Goal: Information Seeking & Learning: Find specific fact

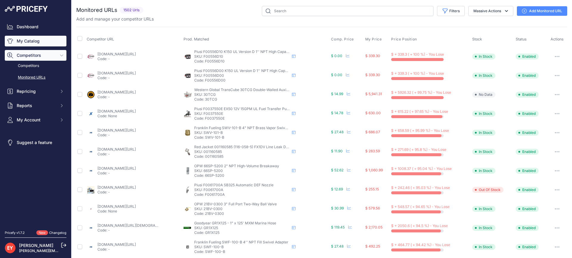
click at [45, 42] on link "My Catalog" at bounding box center [36, 41] width 62 height 11
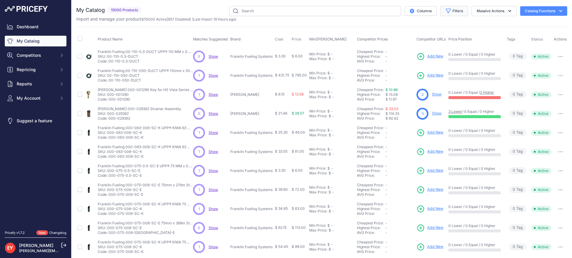
click at [453, 13] on button "Filters" at bounding box center [454, 11] width 28 height 10
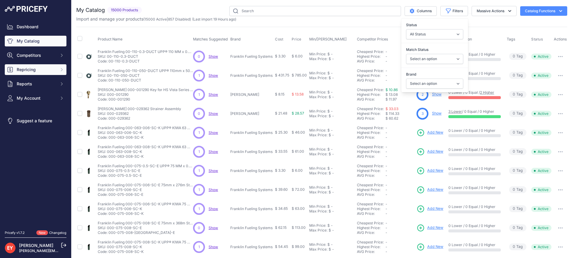
click at [30, 70] on span "Repricing" at bounding box center [36, 70] width 39 height 6
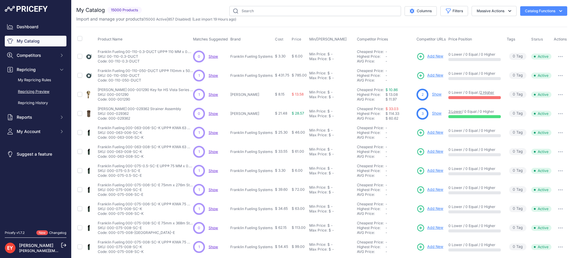
click at [36, 92] on link "Repricing Preview" at bounding box center [36, 92] width 62 height 10
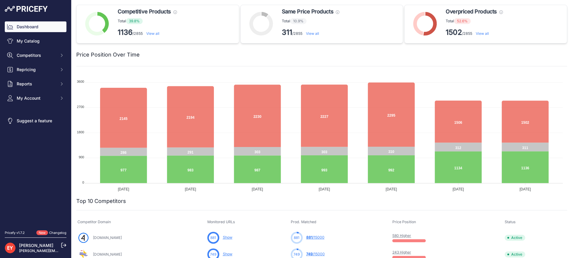
click at [159, 33] on link "View all" at bounding box center [152, 33] width 13 height 4
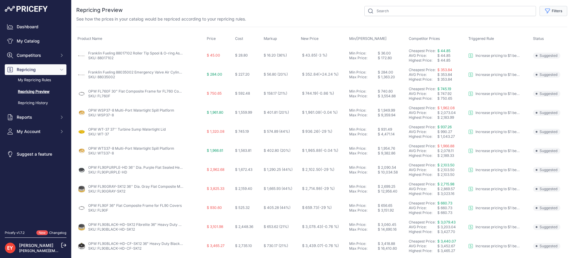
click at [550, 14] on button "Filters" at bounding box center [554, 11] width 28 height 10
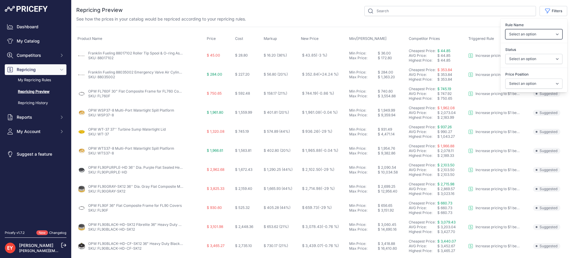
click at [541, 34] on select "Select an option Reprice 1 cent below my cheapest competitor Increase pricing t…" at bounding box center [533, 34] width 57 height 10
select select "3390"
click at [505, 29] on select "Select an option Reprice 1 cent below my cheapest competitor Increase pricing t…" at bounding box center [533, 34] width 57 height 10
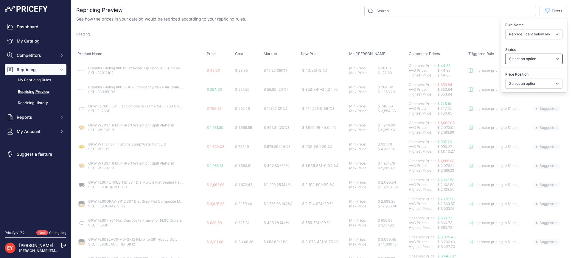
click at [524, 59] on select "Select an option Skipped Repriced Suggested In Error" at bounding box center [533, 59] width 57 height 10
select select "suggested"
click at [505, 54] on select "Select an option Skipped Repriced Suggested In Error" at bounding box center [533, 59] width 57 height 10
click at [514, 85] on select "Select an option I am higher Same price I am lower" at bounding box center [533, 84] width 57 height 10
select select
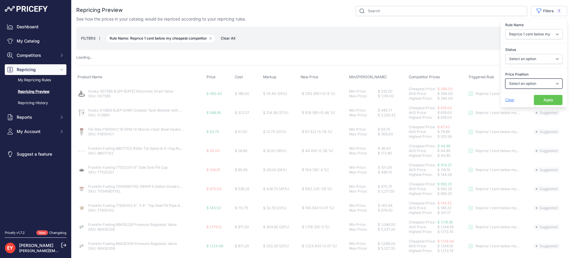
select select "1"
click at [505, 79] on select "Select an option I am higher Same price I am lower" at bounding box center [533, 84] width 57 height 10
click at [536, 99] on button "Apply" at bounding box center [548, 100] width 29 height 10
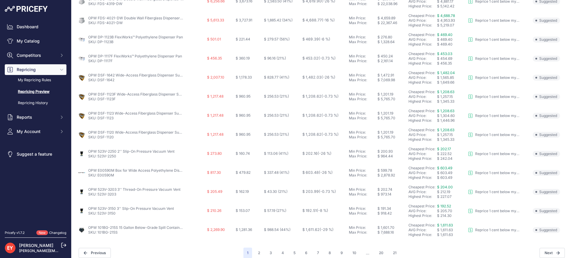
scroll to position [222, 0]
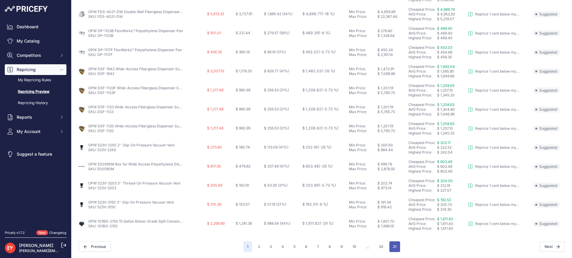
click at [391, 245] on button "21" at bounding box center [394, 247] width 11 height 11
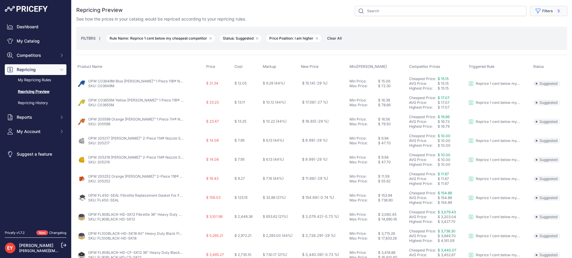
click at [548, 12] on button "Filters 3" at bounding box center [548, 11] width 37 height 10
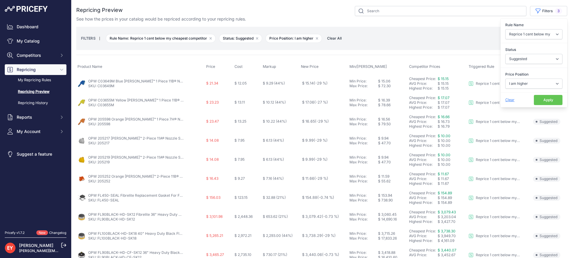
click at [543, 101] on button "Apply" at bounding box center [548, 100] width 29 height 10
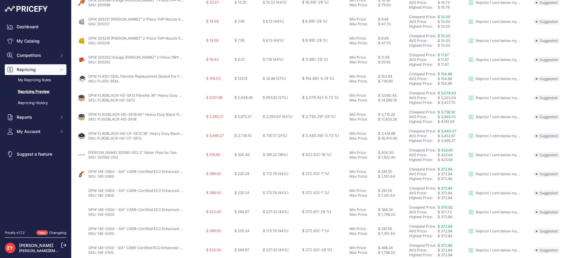
scroll to position [222, 0]
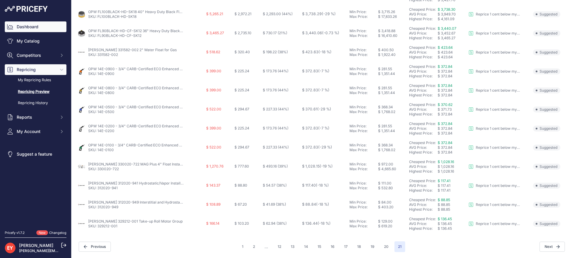
click at [19, 27] on link "Dashboard" at bounding box center [36, 26] width 62 height 11
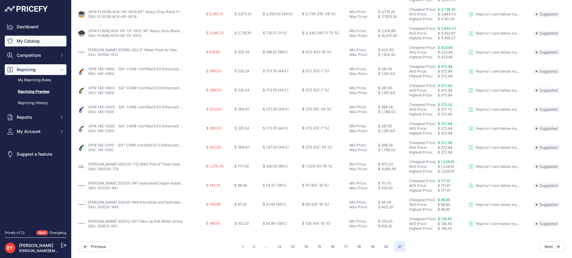
click at [23, 44] on link "My Catalog" at bounding box center [36, 41] width 62 height 11
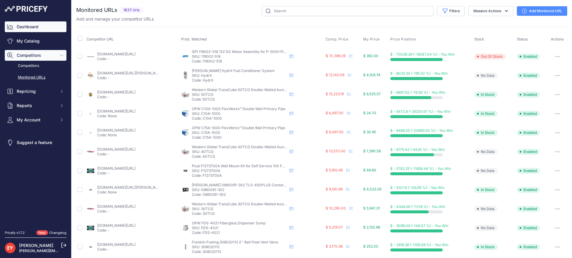
click at [32, 22] on link "Dashboard" at bounding box center [36, 26] width 62 height 11
click at [25, 30] on link "Dashboard" at bounding box center [36, 26] width 62 height 11
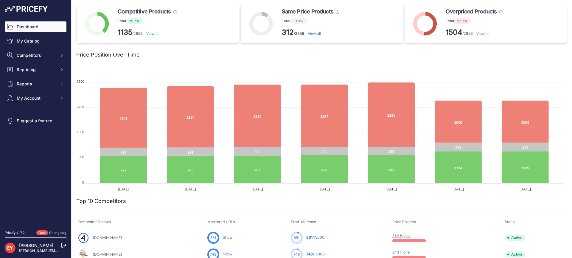
click at [313, 29] on p "312 /2856 View all" at bounding box center [311, 33] width 58 height 10
click at [311, 32] on link "View all" at bounding box center [314, 33] width 13 height 4
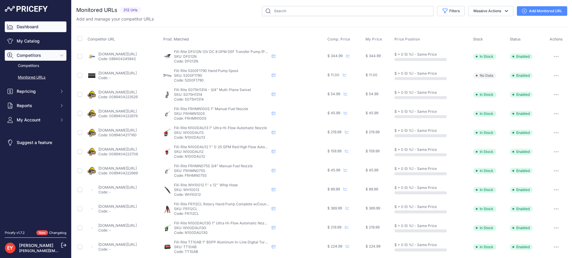
click at [29, 30] on link "Dashboard" at bounding box center [36, 26] width 62 height 11
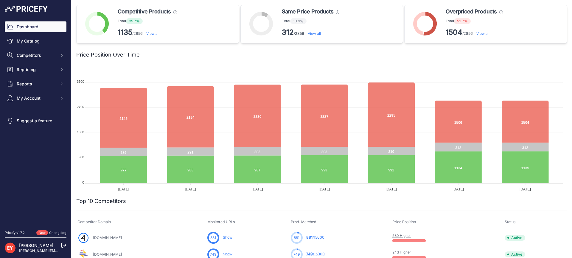
click at [483, 34] on link "View all" at bounding box center [482, 33] width 13 height 4
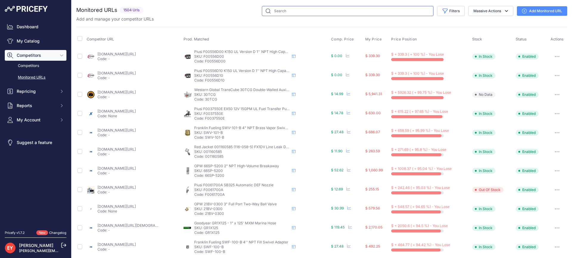
click at [285, 11] on input "text" at bounding box center [348, 11] width 172 height 10
click at [272, 12] on input "text" at bounding box center [348, 11] width 172 height 10
paste input "C075A-SR"
type input "C075A-SR"
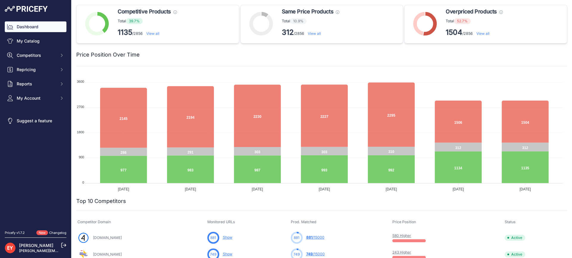
click at [478, 31] on p "1504 /2856 View all" at bounding box center [474, 33] width 57 height 10
click at [481, 32] on link "View all" at bounding box center [482, 33] width 13 height 4
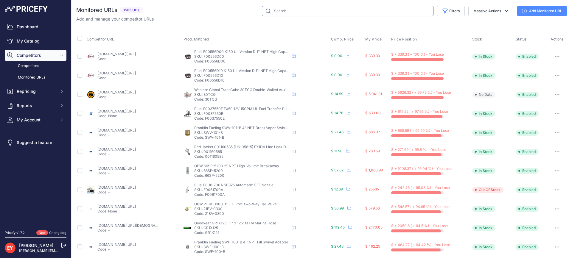
click at [317, 10] on input "text" at bounding box center [348, 11] width 172 height 10
click at [299, 5] on div "You are not connected to the internet. Monitored URLs" at bounding box center [321, 226] width 491 height 453
click at [296, 16] on div "Add and manage your competitor URLs" at bounding box center [321, 19] width 491 height 6
click at [294, 13] on input "text" at bounding box center [348, 11] width 172 height 10
paste input "toppartsonline 3255 1049 32.2% 2004 61.6%"
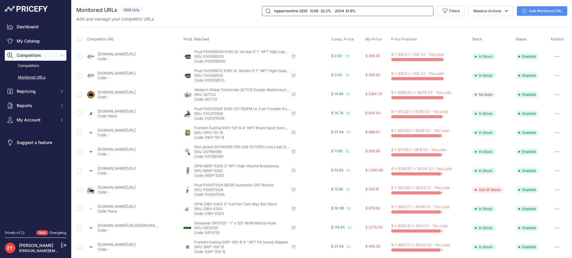
drag, startPoint x: 377, startPoint y: 12, endPoint x: 296, endPoint y: 12, distance: 81.3
click at [296, 12] on input "toppartsonline 3255 1049 32.2% 2004 61.6%" at bounding box center [348, 11] width 172 height 10
type input "toppartsonline"
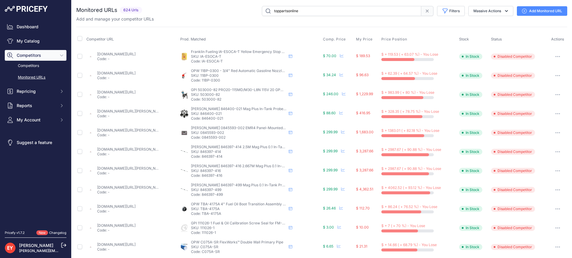
drag, startPoint x: 220, startPoint y: 63, endPoint x: 200, endPoint y: 62, distance: 19.4
click at [200, 62] on p "Code: IA-ESOCA-T" at bounding box center [238, 61] width 95 height 5
copy p "IA-ESOCA-T"
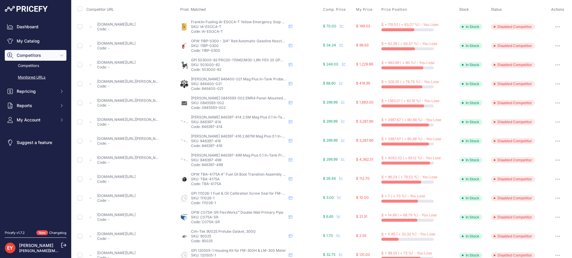
drag, startPoint x: 219, startPoint y: 223, endPoint x: 201, endPoint y: 223, distance: 17.6
click at [201, 223] on p "Code: C075A-SR" at bounding box center [238, 222] width 95 height 5
copy p "C075A-SR"
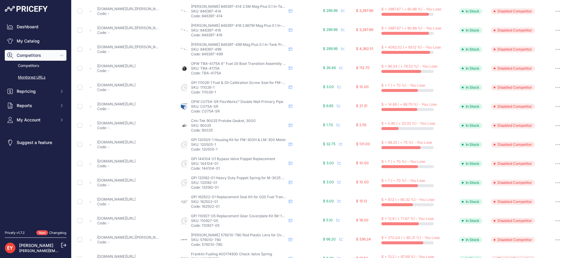
scroll to position [149, 0]
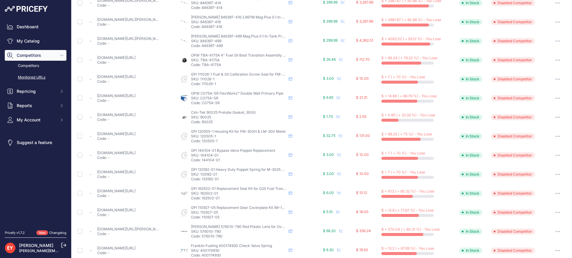
drag, startPoint x: 218, startPoint y: 181, endPoint x: 201, endPoint y: 181, distance: 17.9
click at [201, 181] on p "Code: 133182-01" at bounding box center [238, 179] width 95 height 5
copy p "133182-01"
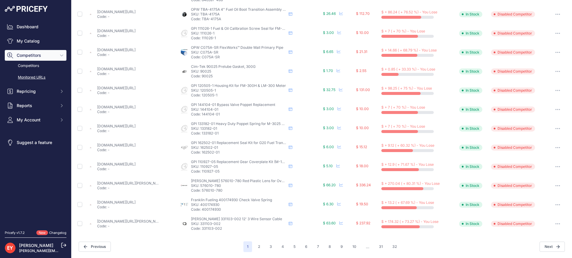
drag, startPoint x: 222, startPoint y: 190, endPoint x: 201, endPoint y: 191, distance: 20.9
click at [201, 191] on p "Code: 576010-780" at bounding box center [238, 190] width 95 height 5
copy p "576010-780"
drag, startPoint x: 221, startPoint y: 231, endPoint x: 201, endPoint y: 231, distance: 20.9
click at [201, 231] on p "Code: 331103-002" at bounding box center [238, 228] width 95 height 5
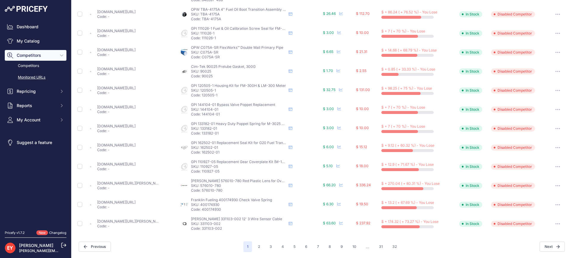
click at [201, 231] on p "Code: 331103-002" at bounding box center [238, 228] width 95 height 5
drag, startPoint x: 223, startPoint y: 230, endPoint x: 202, endPoint y: 230, distance: 21.5
click at [201, 230] on p "Code: 331103-002" at bounding box center [238, 228] width 95 height 5
copy p "331103-002"
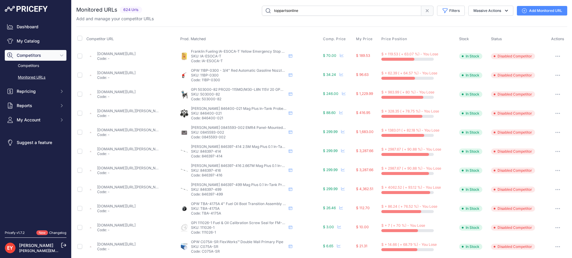
scroll to position [0, 0]
click at [33, 40] on link "My Catalog" at bounding box center [36, 41] width 62 height 11
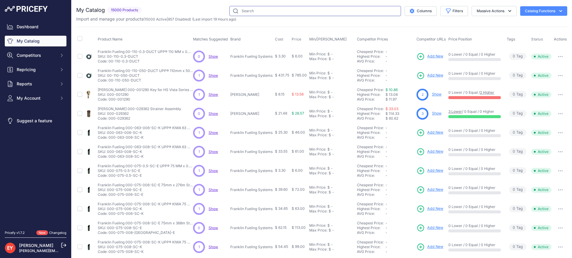
click at [252, 15] on input "text" at bounding box center [315, 11] width 172 height 10
paste input "IA-ESOCA-T"
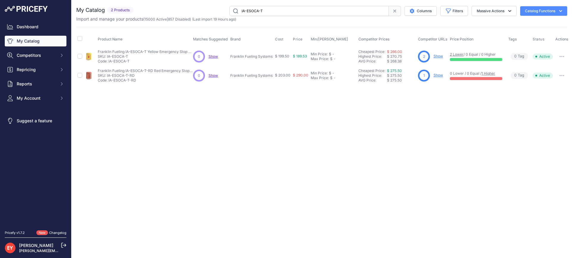
drag, startPoint x: 274, startPoint y: 11, endPoint x: 220, endPoint y: 15, distance: 54.0
click at [219, 15] on div "IA-ESOCA-T Columns Filters Status All Status Only Enabled Only Disabled" at bounding box center [351, 11] width 431 height 10
paste input "C075A-SR"
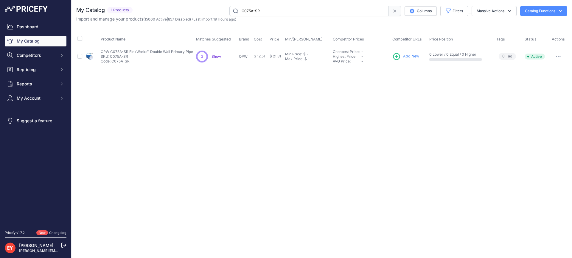
drag, startPoint x: 329, startPoint y: 12, endPoint x: 229, endPoint y: 10, distance: 100.4
click at [229, 10] on input "C075A-SR" at bounding box center [308, 11] width 159 height 10
paste input "133182-01"
drag, startPoint x: 268, startPoint y: 6, endPoint x: 239, endPoint y: 11, distance: 29.0
click at [229, 9] on input "133182-01" at bounding box center [308, 11] width 159 height 10
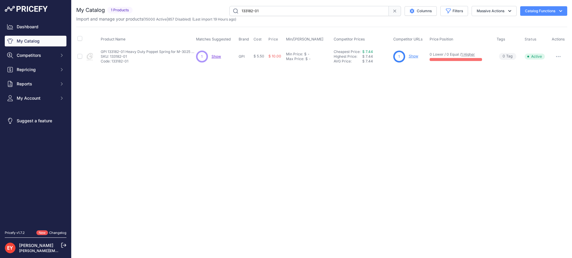
paste input "576010-780"
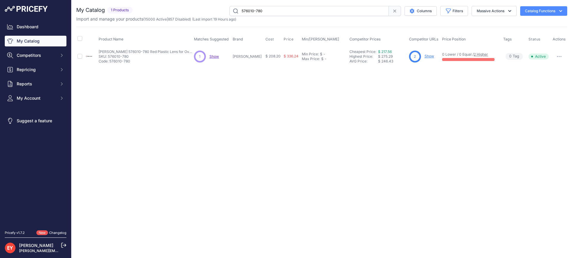
drag, startPoint x: 286, startPoint y: 14, endPoint x: 218, endPoint y: 13, distance: 68.0
click at [218, 13] on div "576010-780 Columns Filters Status All Status Only Enabled Only Disabled" at bounding box center [351, 11] width 432 height 10
paste input "331103-002"
type input "331103-002"
click at [34, 67] on span "Repricing" at bounding box center [36, 70] width 39 height 6
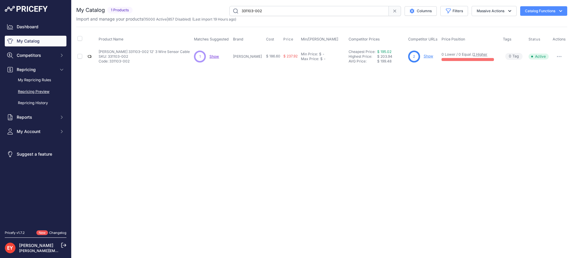
click at [27, 88] on link "Repricing Preview" at bounding box center [36, 92] width 62 height 10
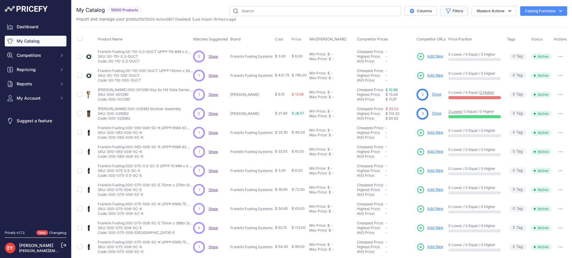
click at [450, 13] on button "Filters" at bounding box center [454, 11] width 28 height 10
click at [426, 87] on select "Select an option Ameron ATI B&K Balcrank Beckett Catlow Cimtek CNI Manufacturin…" at bounding box center [434, 84] width 57 height 10
click at [420, 59] on select "Select an option Matched Unmatched" at bounding box center [434, 59] width 57 height 10
select select "0"
click at [406, 54] on select "Select an option Matched Unmatched" at bounding box center [434, 59] width 57 height 10
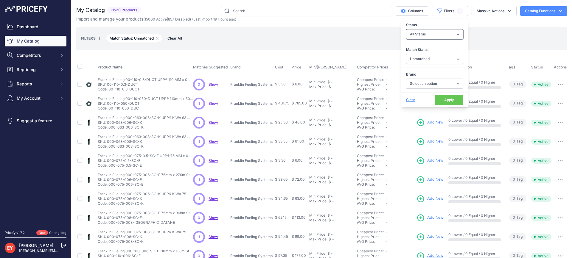
click at [431, 33] on select "All Status Only Enabled Only Disabled" at bounding box center [434, 34] width 57 height 10
select select "1"
click at [406, 29] on select "All Status Only Enabled Only Disabled" at bounding box center [434, 34] width 57 height 10
click at [424, 61] on select "Select an option Matched Unmatched" at bounding box center [434, 59] width 57 height 10
select select "1"
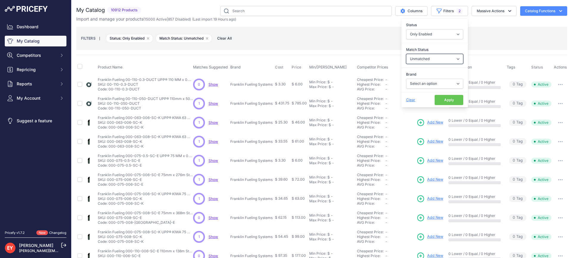
click at [406, 54] on select "Select an option Matched Unmatched" at bounding box center [434, 59] width 57 height 10
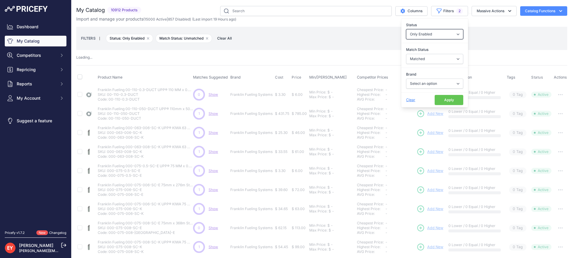
click at [429, 33] on select "All Status Only Enabled Only Disabled" at bounding box center [434, 34] width 57 height 10
click at [347, 53] on div "My Catalog 10912 Products" at bounding box center [321, 198] width 491 height 384
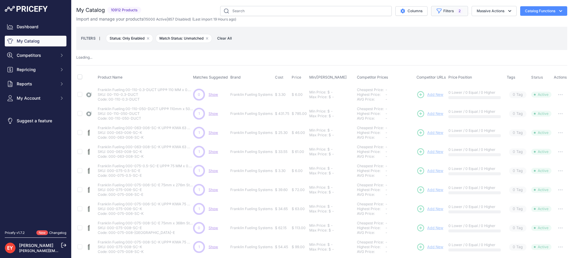
click at [437, 12] on icon "button" at bounding box center [439, 11] width 6 height 6
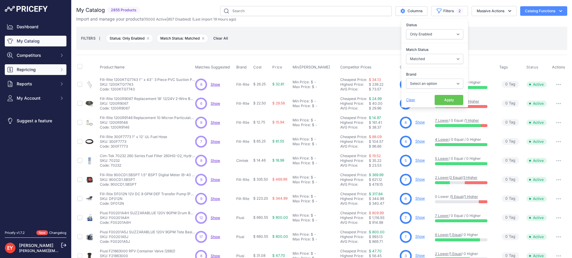
click at [26, 70] on span "Repricing" at bounding box center [36, 70] width 39 height 6
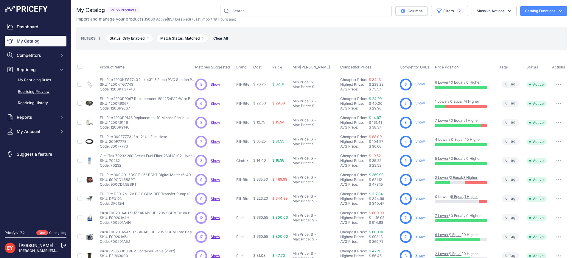
click at [29, 91] on link "Repricing Preview" at bounding box center [36, 92] width 62 height 10
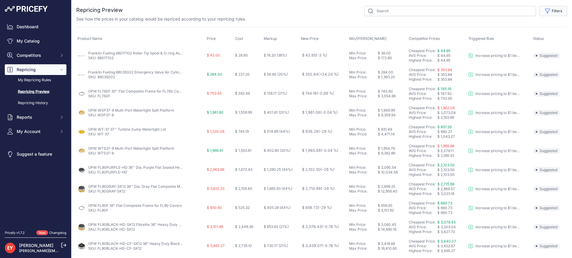
click at [550, 9] on button "Filters" at bounding box center [554, 11] width 28 height 10
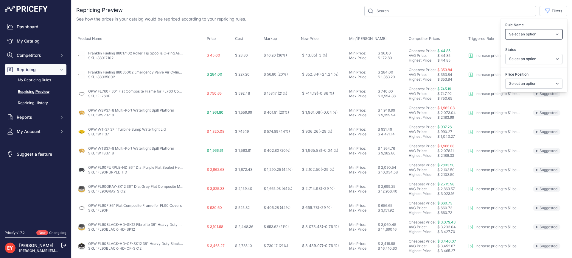
click at [519, 36] on select "Select an option Reprice 1 cent below my cheapest competitor Increase pricing t…" at bounding box center [533, 34] width 57 height 10
select select "3390"
click at [505, 29] on select "Select an option Reprice 1 cent below my cheapest competitor Increase pricing t…" at bounding box center [533, 34] width 57 height 10
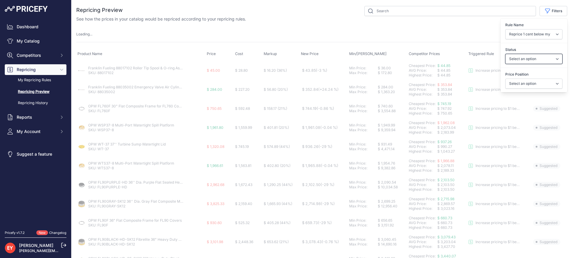
click at [522, 58] on select "Select an option Skipped Repriced Suggested In Error" at bounding box center [533, 59] width 57 height 10
select select "suggested"
click at [505, 54] on select "Select an option Skipped Repriced Suggested In Error" at bounding box center [533, 59] width 57 height 10
click at [520, 83] on select "Select an option I am higher Same price I am lower" at bounding box center [533, 84] width 57 height 10
select select
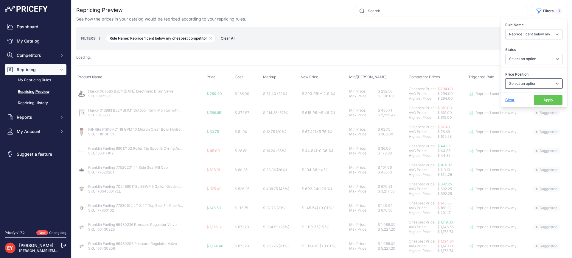
select select "suggested"
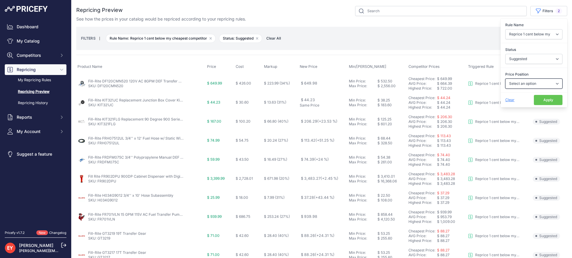
select select "1"
click at [505, 79] on select "Select an option I am higher Same price I am lower" at bounding box center [533, 84] width 57 height 10
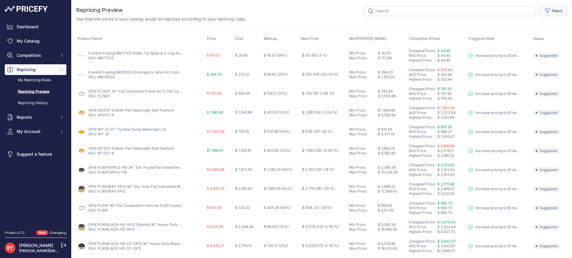
click at [546, 8] on icon "button" at bounding box center [548, 11] width 6 height 6
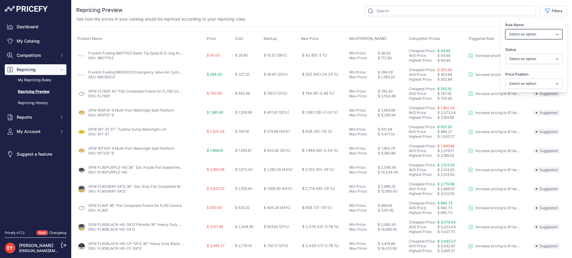
click at [535, 32] on select "Select an option Reprice 1 cent below my cheapest competitor Increase pricing t…" at bounding box center [533, 34] width 57 height 10
select select "3390"
click at [505, 29] on select "Select an option Reprice 1 cent below my cheapest competitor Increase pricing t…" at bounding box center [533, 34] width 57 height 10
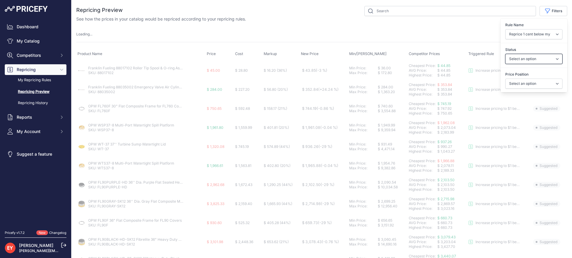
click at [526, 58] on select "Select an option Skipped Repriced Suggested In Error" at bounding box center [533, 59] width 57 height 10
select select "suggested"
click at [505, 54] on select "Select an option Skipped Repriced Suggested In Error" at bounding box center [533, 59] width 57 height 10
click at [520, 82] on select "Select an option I am higher Same price I am lower" at bounding box center [533, 84] width 57 height 10
select select "1"
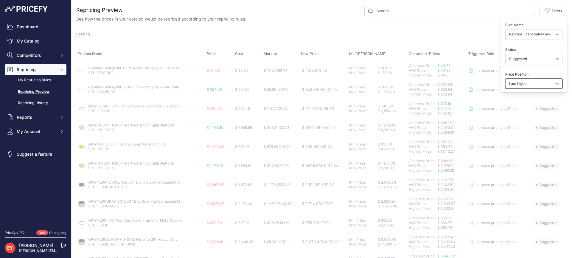
click at [505, 79] on select "Select an option I am higher Same price I am lower" at bounding box center [533, 84] width 57 height 10
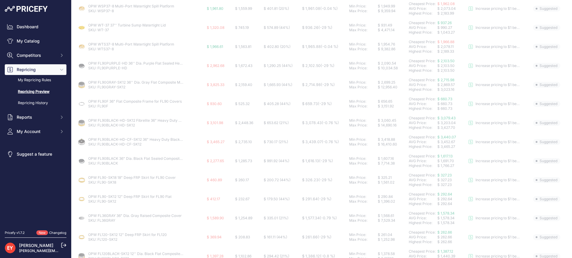
select select
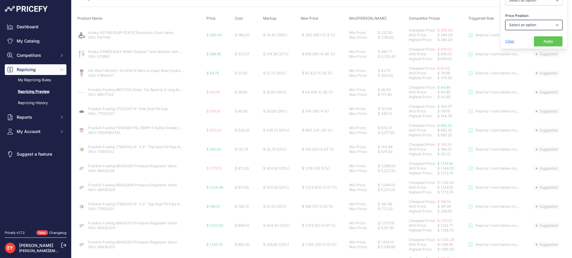
scroll to position [23, 0]
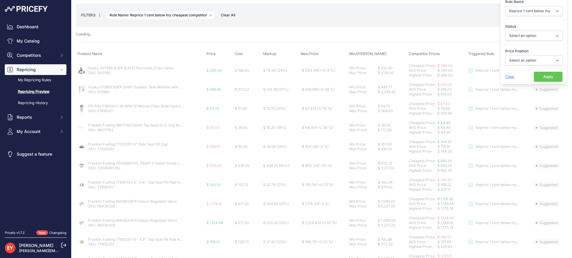
click at [545, 80] on button "Apply" at bounding box center [548, 77] width 29 height 10
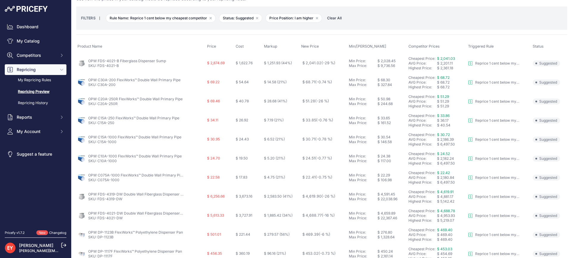
scroll to position [13, 0]
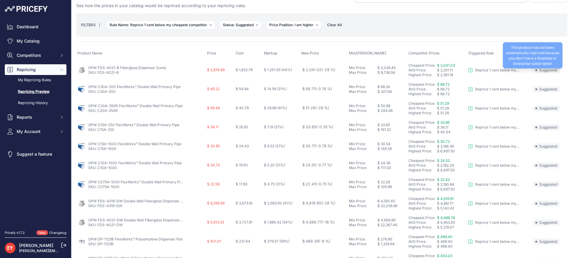
click at [537, 72] on span "Suggested" at bounding box center [546, 70] width 27 height 6
click at [548, 72] on span "Suggested" at bounding box center [546, 70] width 27 height 6
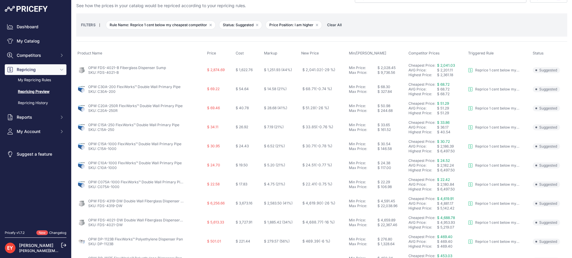
click at [536, 52] on span "Status" at bounding box center [538, 53] width 11 height 4
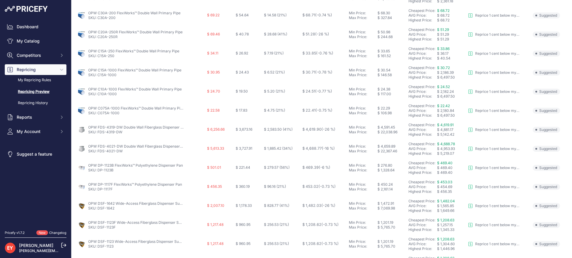
scroll to position [0, 0]
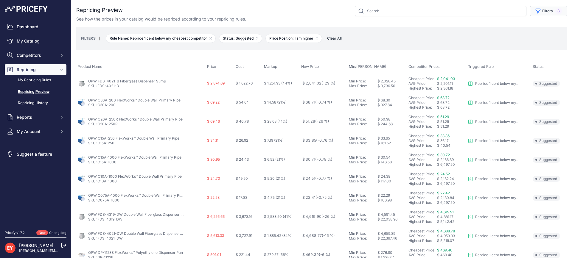
click at [539, 12] on button "Filters 3" at bounding box center [548, 11] width 37 height 10
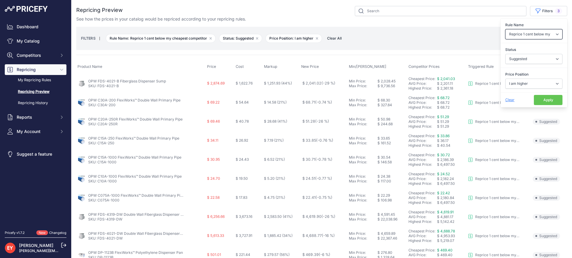
click at [527, 35] on select "Select an option Reprice 1 cent below my cheapest competitor Increase pricing t…" at bounding box center [533, 34] width 57 height 10
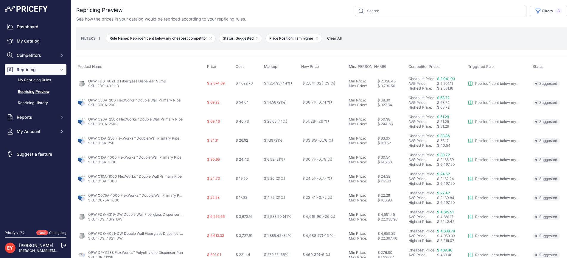
click at [417, 19] on div "See how the prices in your catalog would be repriced according to your repricin…" at bounding box center [321, 19] width 491 height 6
click at [555, 13] on span "3" at bounding box center [558, 11] width 7 height 6
click at [25, 45] on link "My Catalog" at bounding box center [36, 41] width 62 height 11
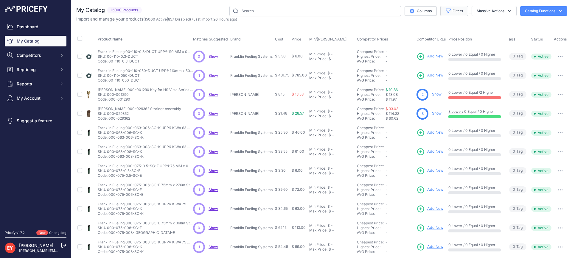
click at [454, 12] on button "Filters" at bounding box center [454, 11] width 28 height 10
click at [408, 60] on select "Select an option Matched Unmatched" at bounding box center [434, 59] width 57 height 10
click at [426, 33] on select "All Status Only Enabled Only Disabled" at bounding box center [434, 34] width 57 height 10
select select "1"
click at [406, 29] on select "All Status Only Enabled Only Disabled" at bounding box center [434, 34] width 57 height 10
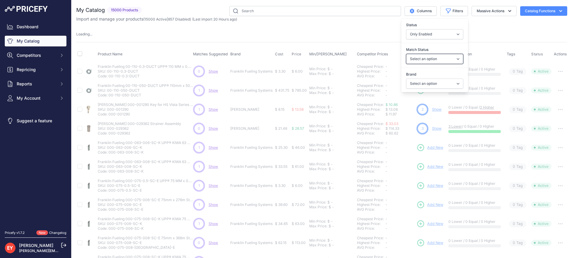
click at [422, 59] on select "Select an option Matched Unmatched" at bounding box center [434, 59] width 57 height 10
select select "1"
click at [406, 54] on select "Select an option Matched Unmatched" at bounding box center [434, 59] width 57 height 10
select select
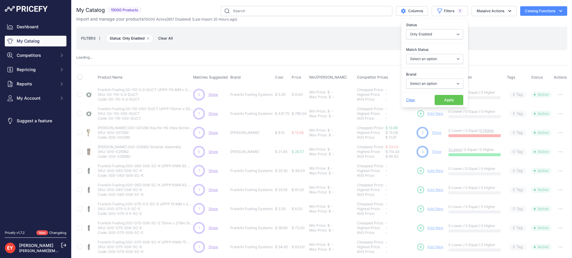
select select "1"
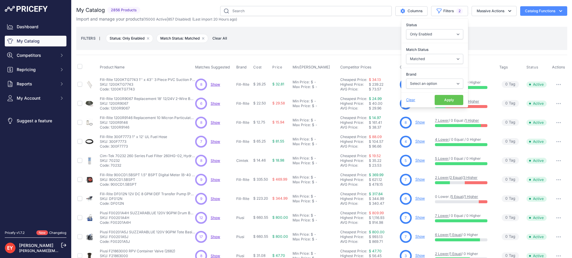
click at [259, 33] on div "FILTERS | Status: Only Enabled Remove filter option Match Status: Matched Remov…" at bounding box center [322, 38] width 482 height 16
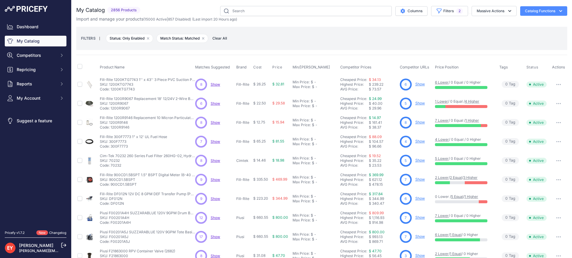
click at [259, 33] on div "FILTERS | Status: Only Enabled Remove filter option Match Status: Matched Remov…" at bounding box center [322, 38] width 482 height 16
click at [40, 70] on span "Repricing" at bounding box center [36, 70] width 39 height 6
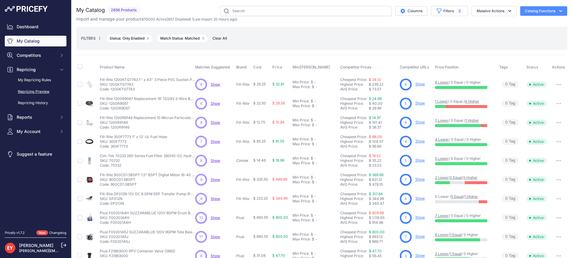
click at [37, 93] on link "Repricing Preview" at bounding box center [36, 92] width 62 height 10
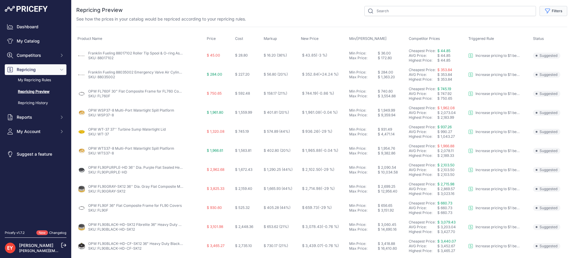
click at [546, 11] on icon "button" at bounding box center [548, 11] width 4 height 4
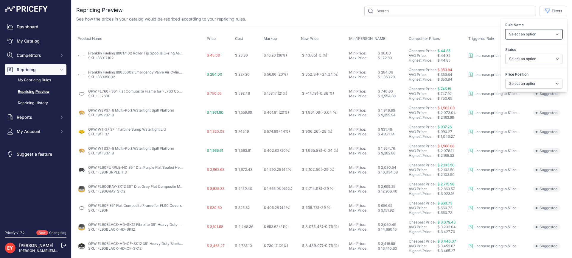
click at [529, 35] on select "Select an option Reprice 1 cent below my cheapest competitor Increase pricing t…" at bounding box center [533, 34] width 57 height 10
select select "3390"
click at [505, 29] on select "Select an option Reprice 1 cent below my cheapest competitor Increase pricing t…" at bounding box center [533, 34] width 57 height 10
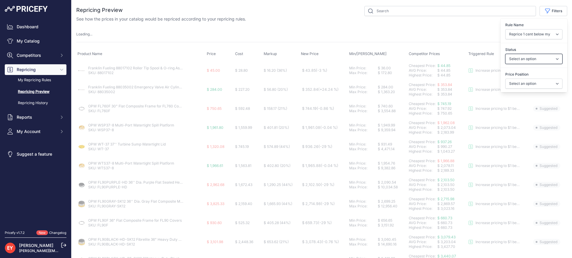
click at [525, 58] on select "Select an option Skipped Repriced Suggested In Error" at bounding box center [533, 59] width 57 height 10
select select "suggested"
click at [505, 54] on select "Select an option Skipped Repriced Suggested In Error" at bounding box center [533, 59] width 57 height 10
click at [524, 84] on select "Select an option I am higher Same price I am lower" at bounding box center [533, 84] width 57 height 10
select select "1"
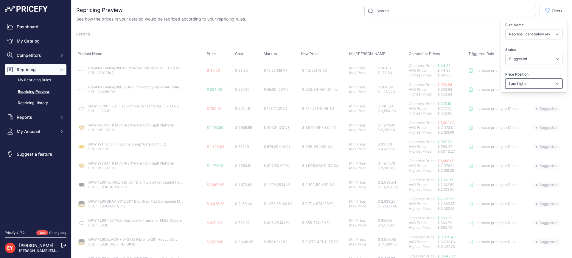
click at [505, 79] on select "Select an option I am higher Same price I am lower" at bounding box center [533, 84] width 57 height 10
select select
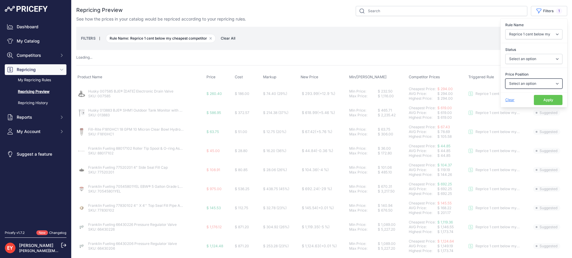
select select "suggested"
select select "1"
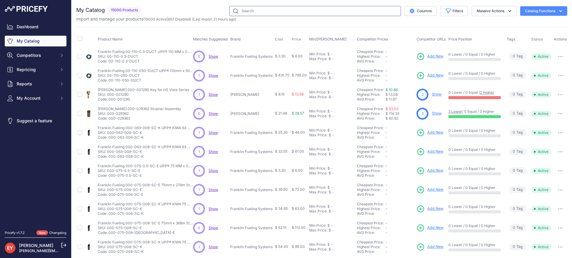
click at [315, 11] on input "text" at bounding box center [315, 11] width 172 height 10
paste input "203569"
type input "203569"
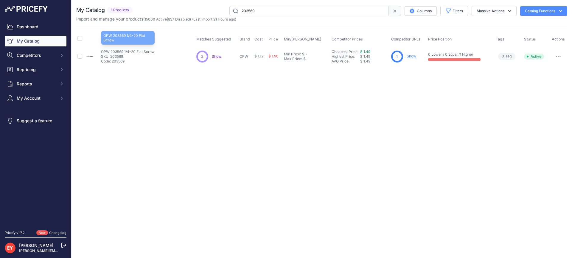
drag, startPoint x: 101, startPoint y: 52, endPoint x: 123, endPoint y: 54, distance: 22.7
click at [123, 54] on td "OPW 203569 1/4-20 Flat Screw OPW 203569 1/4-20 Flat Screw SKU: 203569 Code: 203…" at bounding box center [147, 56] width 95 height 19
copy p "OPW 203569"
